Goal: Task Accomplishment & Management: Use online tool/utility

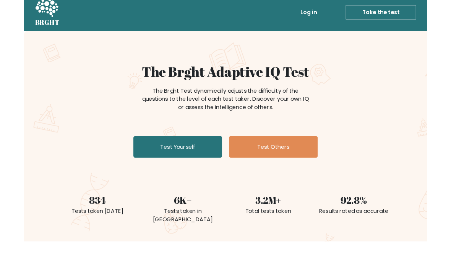
scroll to position [37, 0]
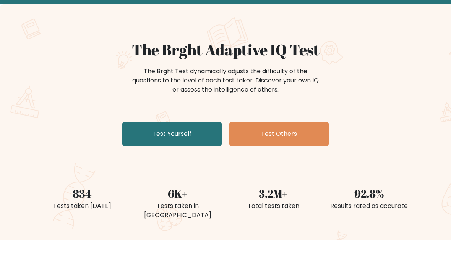
click at [138, 126] on link "Test Yourself" at bounding box center [171, 134] width 99 height 24
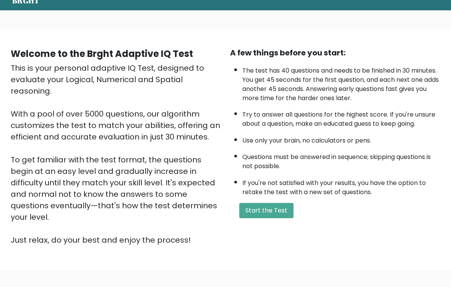
scroll to position [33, 0]
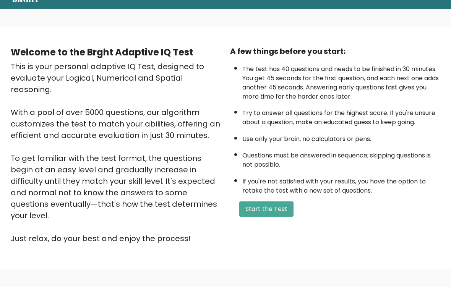
click at [293, 217] on button "Start the Test" at bounding box center [266, 208] width 54 height 15
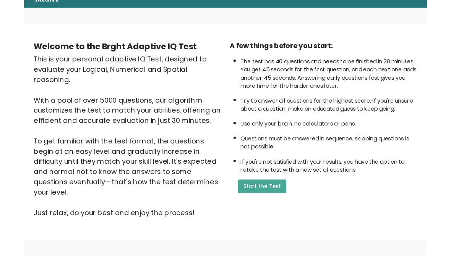
scroll to position [64, 0]
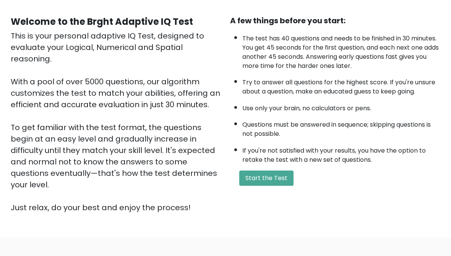
click at [278, 186] on button "Start the Test" at bounding box center [266, 178] width 54 height 15
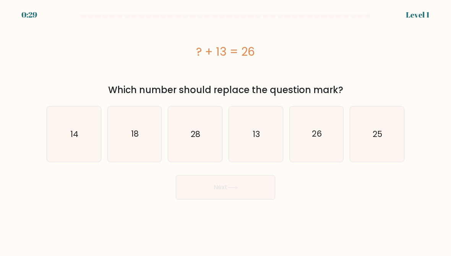
click at [270, 144] on icon "13" at bounding box center [256, 134] width 54 height 54
click at [226, 130] on input "d. 13" at bounding box center [226, 129] width 0 height 2
radio input "true"
click at [247, 196] on button "Next" at bounding box center [225, 187] width 99 height 24
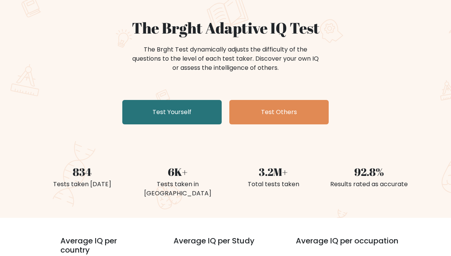
scroll to position [58, 0]
